Goal: Book appointment/travel/reservation

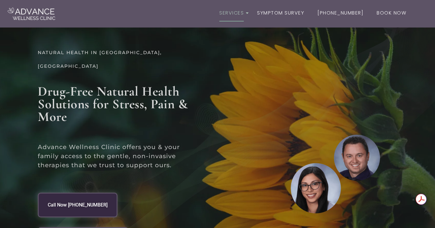
click at [235, 13] on link "Services" at bounding box center [231, 14] width 31 height 18
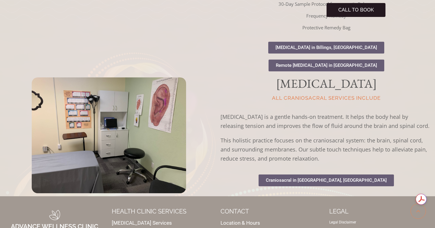
scroll to position [335, 0]
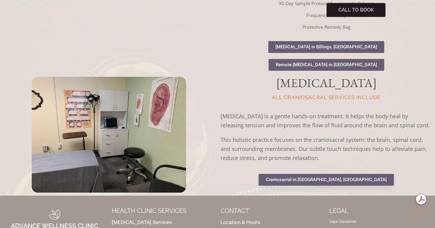
click at [309, 184] on link "Craniosacral in [GEOGRAPHIC_DATA], [GEOGRAPHIC_DATA]" at bounding box center [325, 180] width 135 height 12
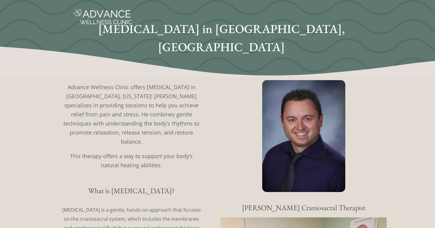
click at [111, 23] on img at bounding box center [103, 16] width 58 height 15
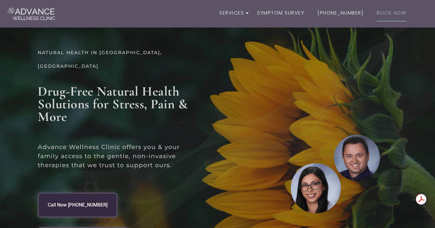
click at [391, 13] on link "Book Now" at bounding box center [391, 14] width 36 height 18
